Goal: Information Seeking & Learning: Learn about a topic

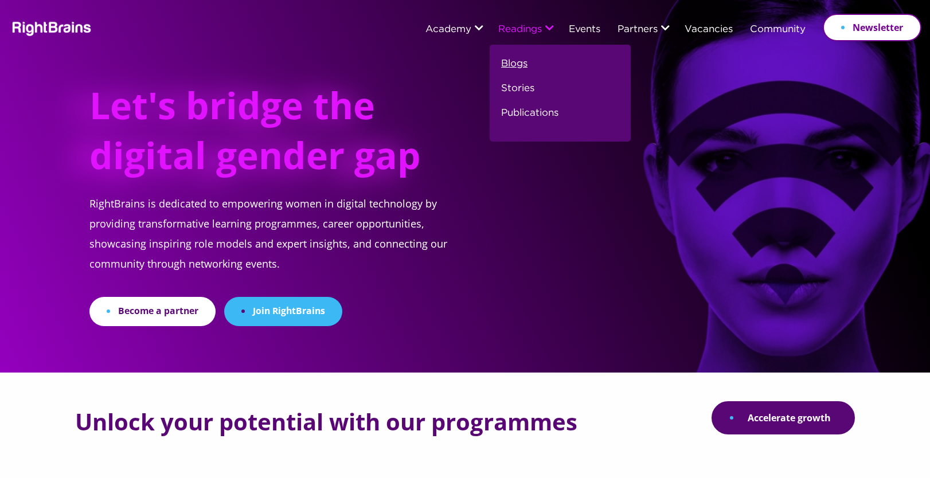
click at [511, 66] on link "Blogs" at bounding box center [514, 68] width 26 height 25
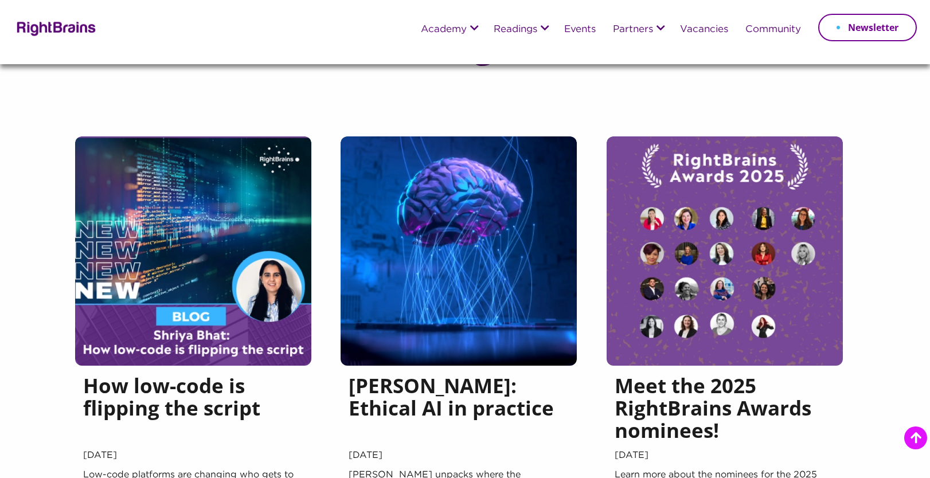
scroll to position [179, 0]
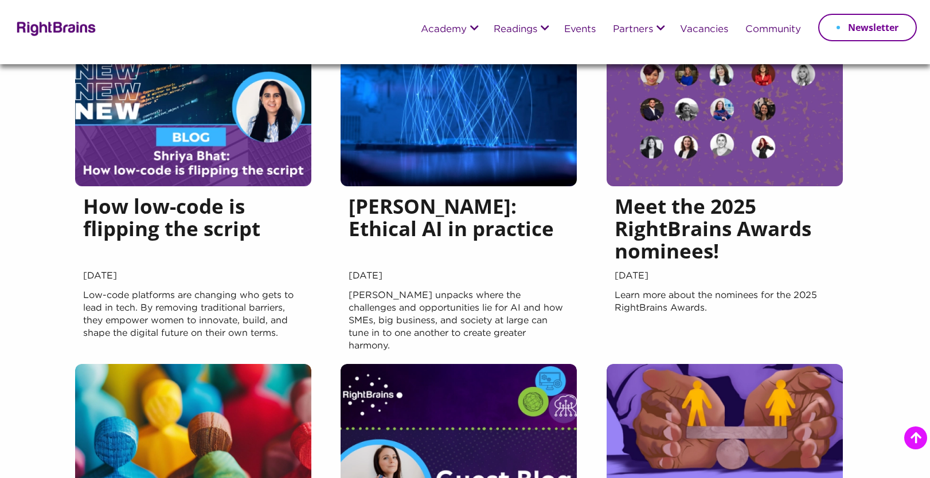
click at [214, 224] on h5 "How low-code is flipping the script" at bounding box center [193, 231] width 220 height 73
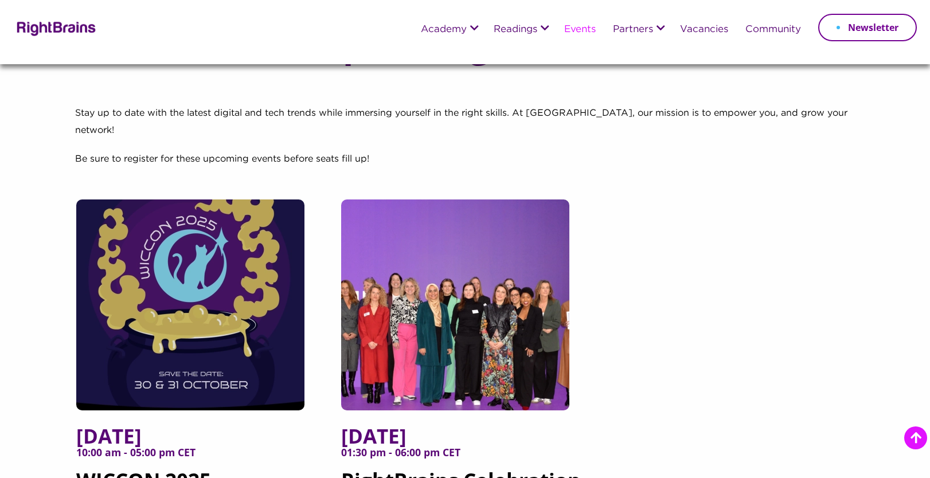
scroll to position [152, 0]
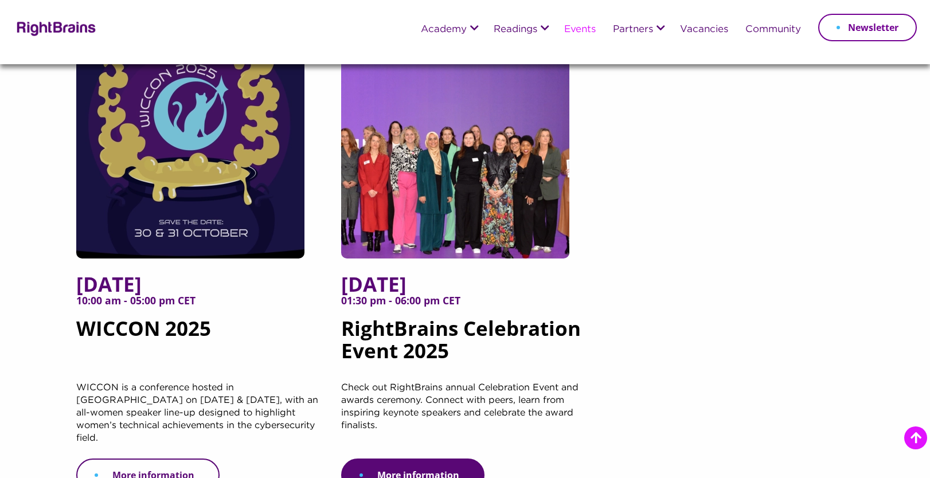
click at [170, 458] on link "More information" at bounding box center [147, 474] width 143 height 33
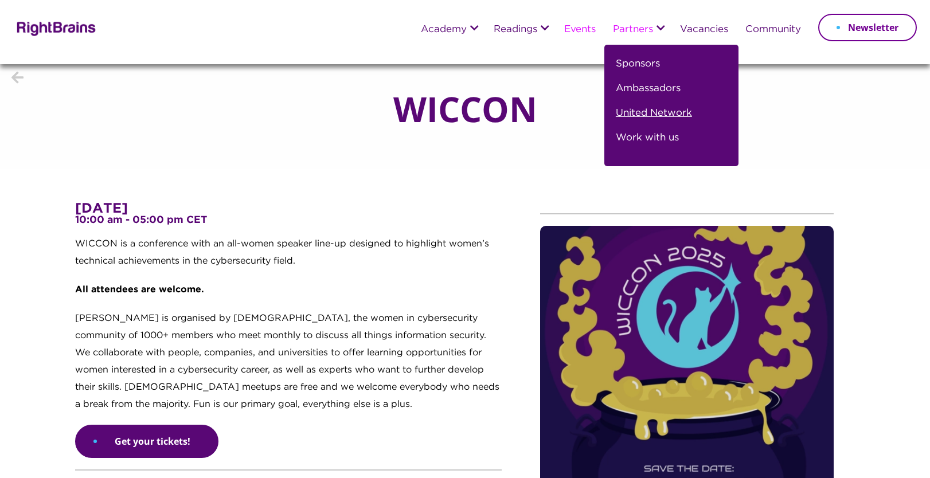
click at [629, 113] on link "United Network" at bounding box center [653, 117] width 76 height 25
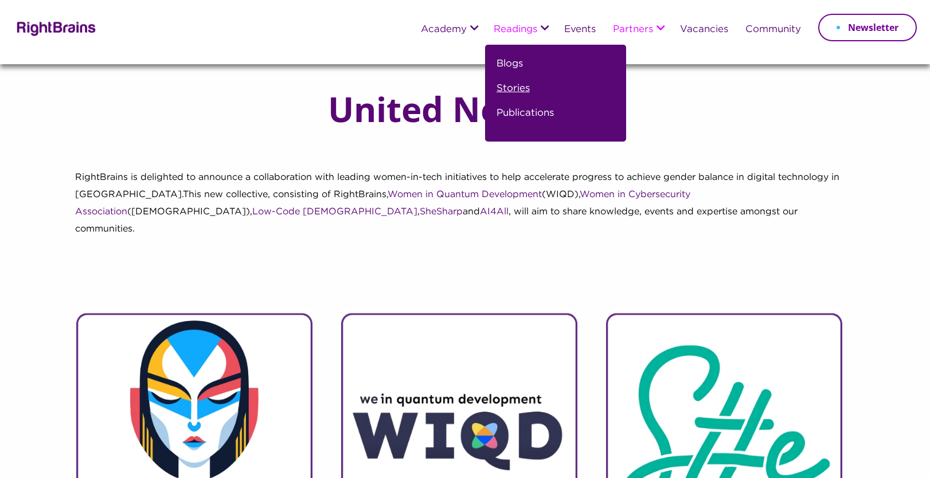
click at [510, 89] on link "Stories" at bounding box center [512, 93] width 33 height 25
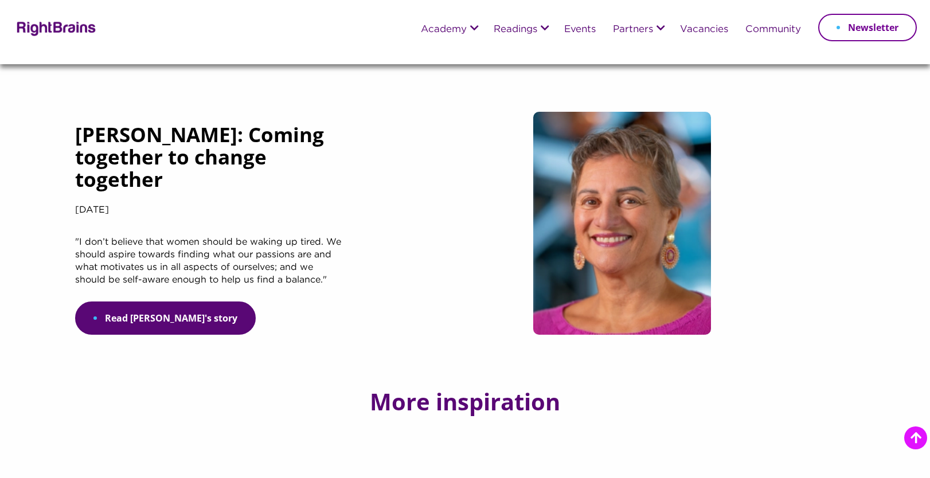
scroll to position [893, 0]
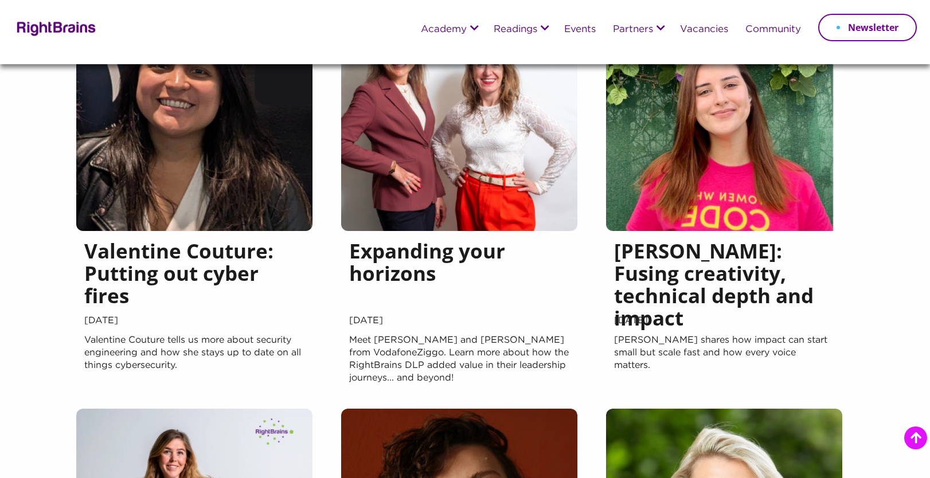
click at [206, 276] on h5 "Valentine Couture: Putting out cyber fires" at bounding box center [194, 276] width 220 height 73
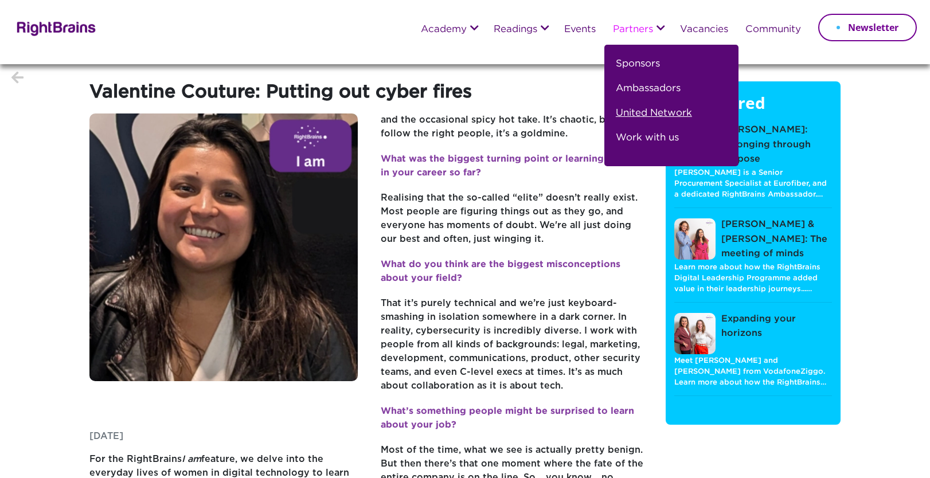
click at [626, 116] on link "United Network" at bounding box center [653, 117] width 76 height 25
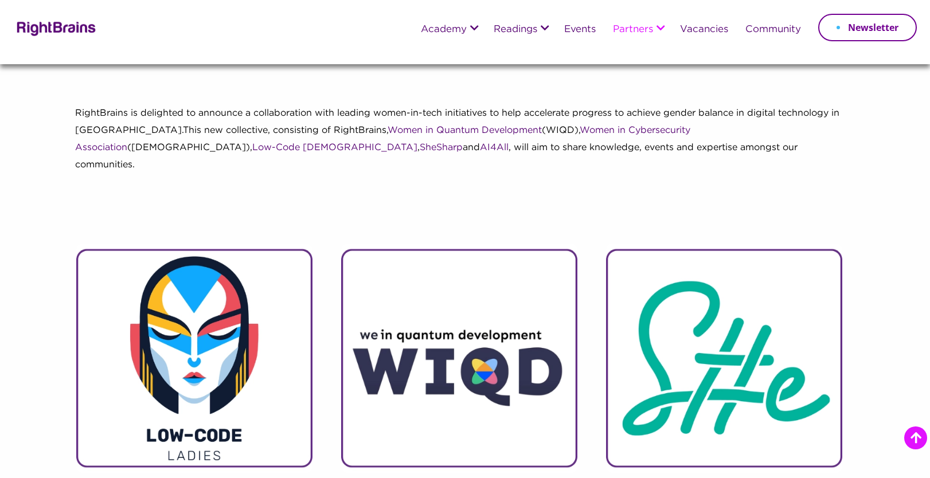
scroll to position [582, 0]
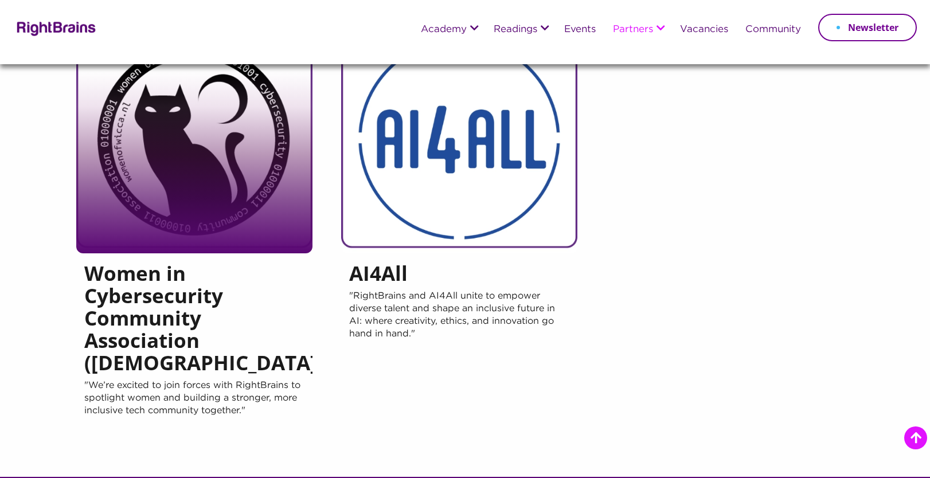
click at [242, 206] on div at bounding box center [194, 138] width 236 height 229
